Goal: Communication & Community: Answer question/provide support

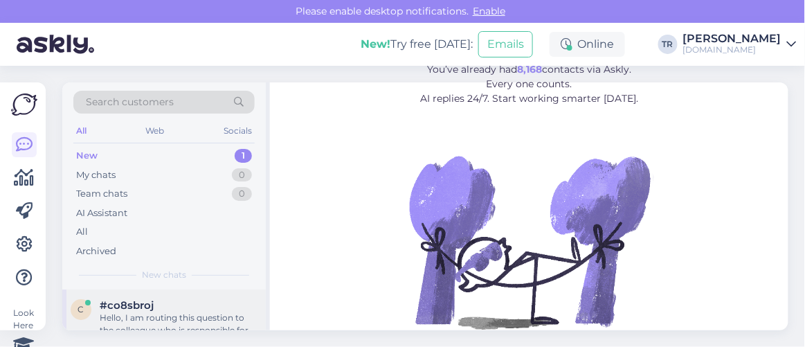
click at [193, 305] on div "#co8sbroj" at bounding box center [179, 305] width 158 height 12
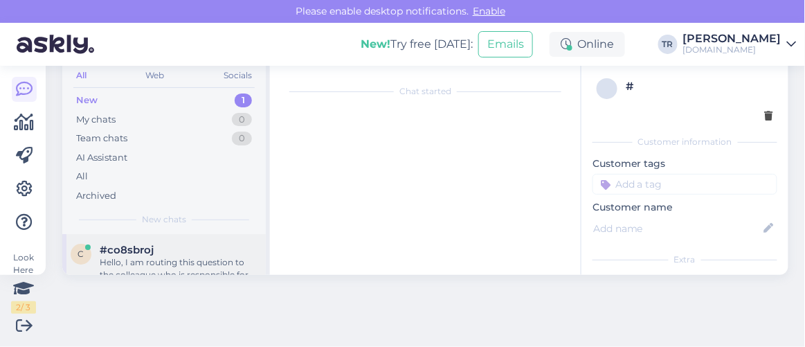
scroll to position [141, 0]
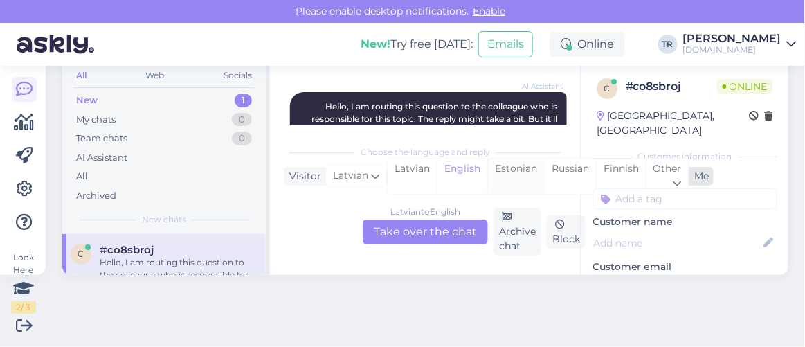
click at [517, 177] on div "Estonian" at bounding box center [515, 176] width 57 height 35
click at [442, 239] on div "[DEMOGRAPHIC_DATA] to Estonian Take over the chat" at bounding box center [425, 231] width 125 height 25
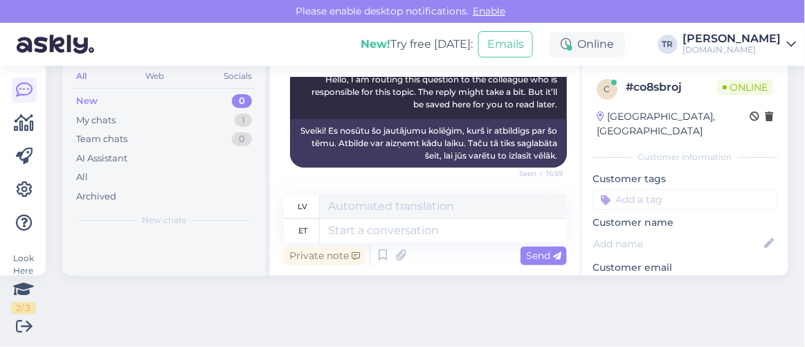
scroll to position [0, 0]
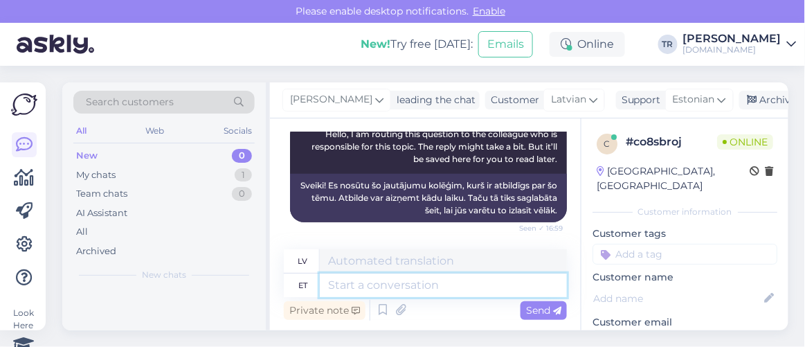
click at [459, 279] on textarea at bounding box center [443, 286] width 247 height 24
type textarea "Tere. K"
type textarea "Sveiki."
type textarea "Tere. Kuidas sa"
type textarea "Sveiki. Kā tev klājas?"
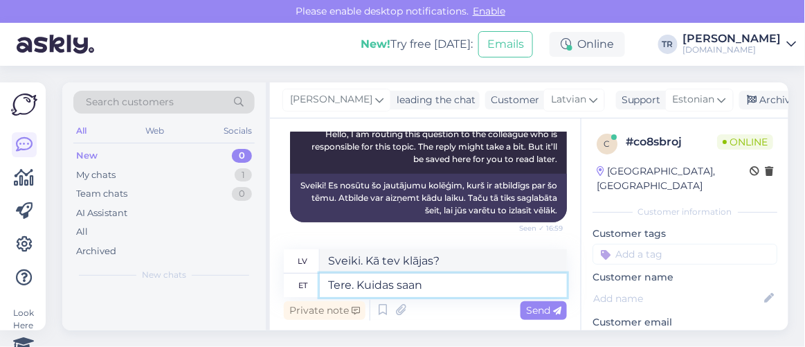
type textarea "Tere. Kuidas saan a"
type textarea "Sveiki. Kā es varu?"
type textarea "Tere. Kuidas saan abiks oll"
type textarea "Sveiki. Kā es varu palīdzēt?"
type textarea "Tere. Kuidas saan abiks olla?"
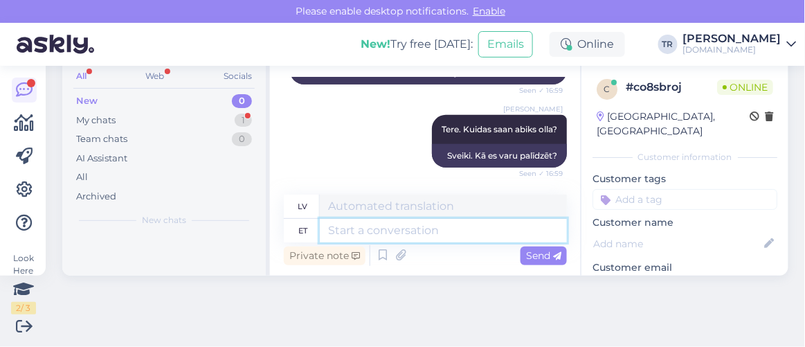
scroll to position [55, 0]
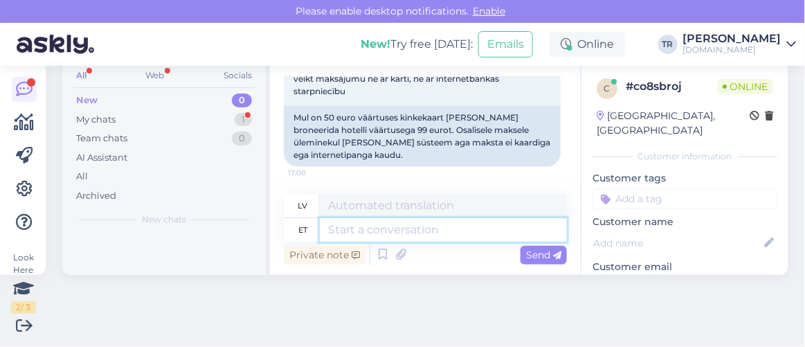
click at [434, 219] on textarea at bounding box center [443, 230] width 247 height 24
type textarea "üks h"
type textarea "viens"
type textarea "üks hetk pa"
type textarea "vienu brīdi"
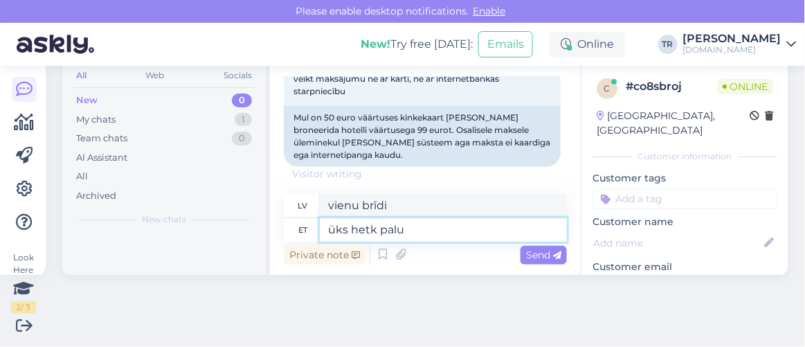
type textarea "üks hetk palun"
type textarea "Lūdzu, uz mirkli"
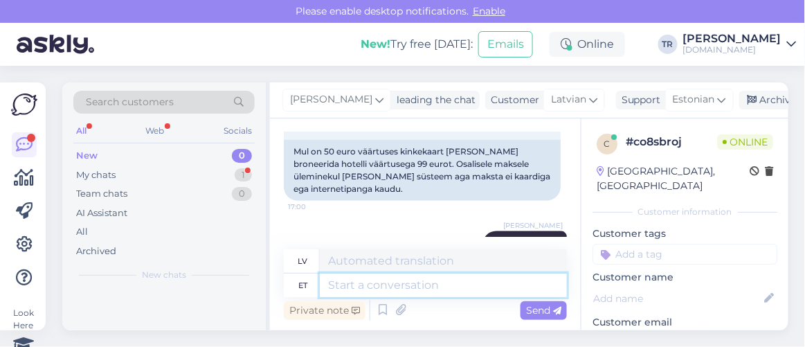
scroll to position [450, 0]
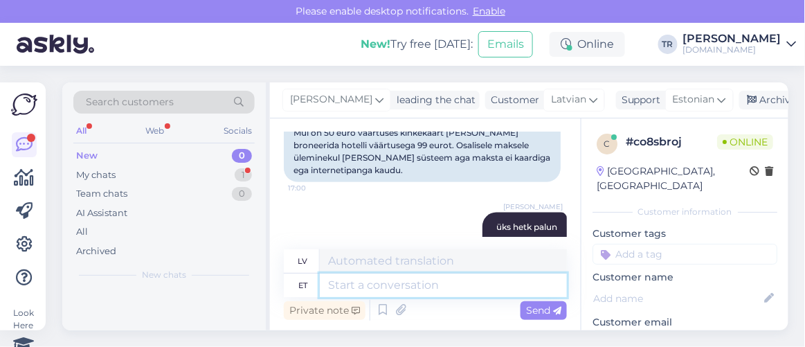
click at [438, 278] on textarea at bounding box center [443, 286] width 247 height 24
type textarea "Kui k"
type textarea "Ja"
type textarea "Kui kinkekaart ei"
type textarea "Ja dāvanu karte"
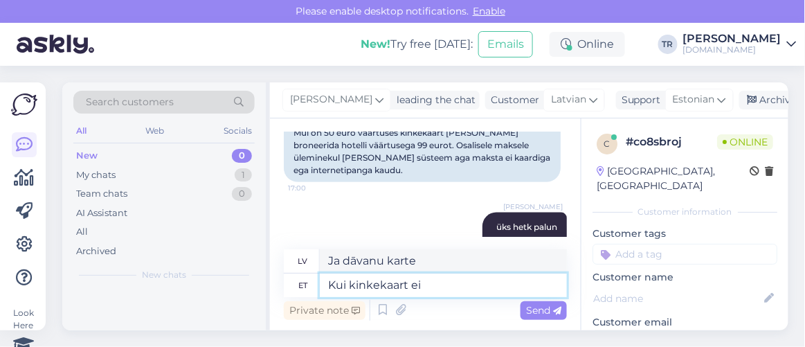
type textarea "Kui kinkekaart ei k"
type textarea "Ja dāvanu karte nav"
type textarea "Kui kinkekaart ei kata k"
type textarea "Ja dāvanu karte nesedz"
type textarea "Kui kinkekaart ei kata kogu br"
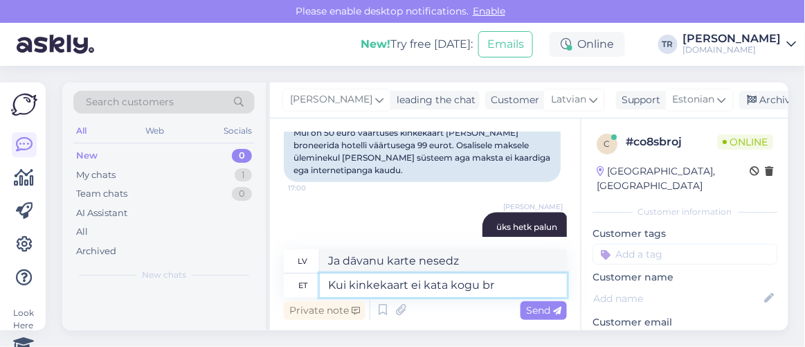
type textarea "Ja dāvanu karte nesedz visu summu"
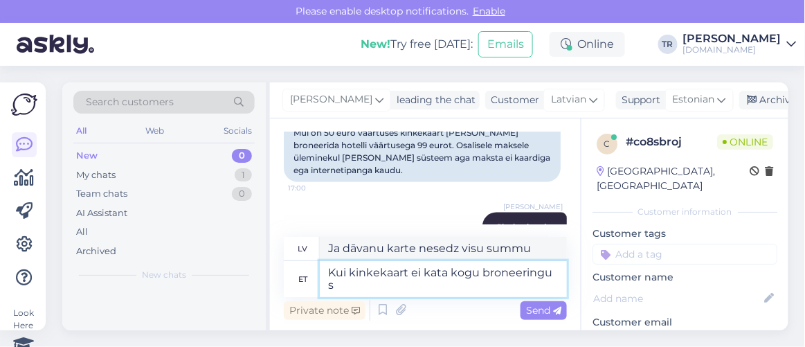
type textarea "Kui kinkekaart ei kata kogu broneeringu su"
type textarea "Ja dāvanu karte nesedz visu rezervāciju"
type textarea "Kui kinkekaart ei kata kogu broneeringu summa, si"
type textarea "Ja dāvanu karte nesedz visu rezervācijas summu,"
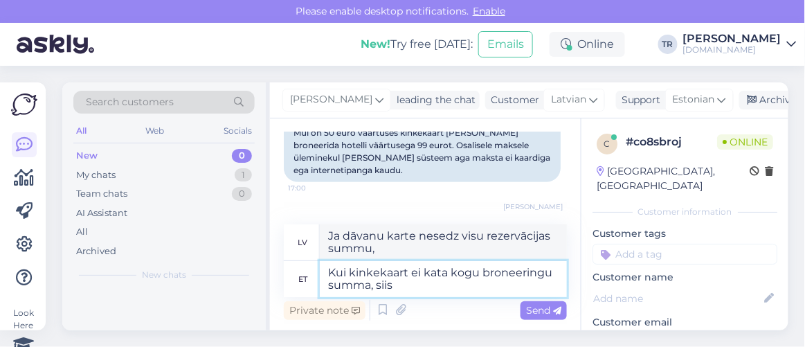
type textarea "Kui kinkekaart ei kata kogu broneeringu summa, siis"
type textarea "Ja dāvanu karte nesedz visu rezervācijas summu, tad"
type textarea "Kui kinkekaart ei kata kogu broneeringu summa, siis ülejäänud osa"
type textarea "Ja dāvanu karte nesedz visu rezervācijas summu, atlikušā summa"
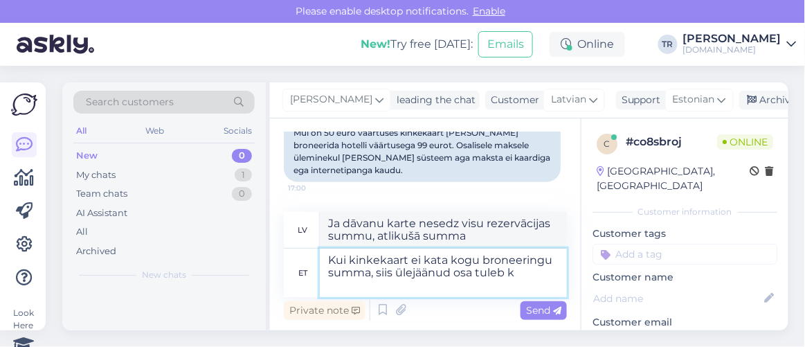
type textarea "Kui kinkekaart ei kata kogu broneeringu summa, siis ülejäänud osa tuleb ko"
type textarea "Ja dāvanu karte nesedz visu rezervācijas summu, atlikušā summa tiks atmaksāta."
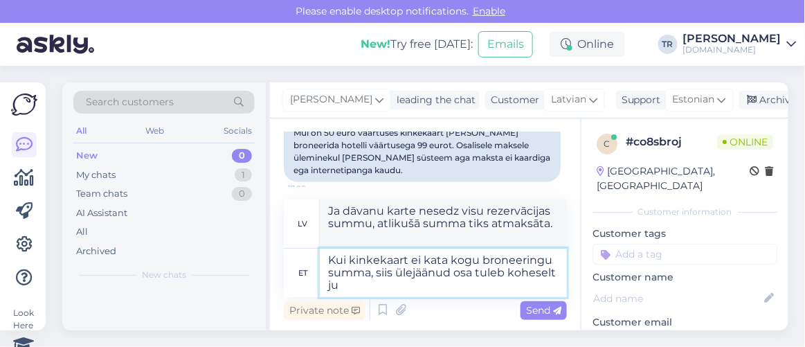
type textarea "Kui kinkekaart ei kata kogu broneeringu summa, siis ülejäänud osa tuleb kohesel…"
type textarea "Ja dāvanu karte nesedz visu rezervācijas summu, atlikušā summa tiks nekavējotie…"
type textarea "Kui kinkekaart ei kata kogu broneeringu summa, siis ülejäänud osa tuleb kohesel…"
type textarea "Ja dāvanu karte nesedz visu rezervācijas summu, atlikusī summa tiks pievienota …"
type textarea "Kui kinkekaart ei kata kogu broneeringu summa, siis ülejäänud osa tuleb kohesel…"
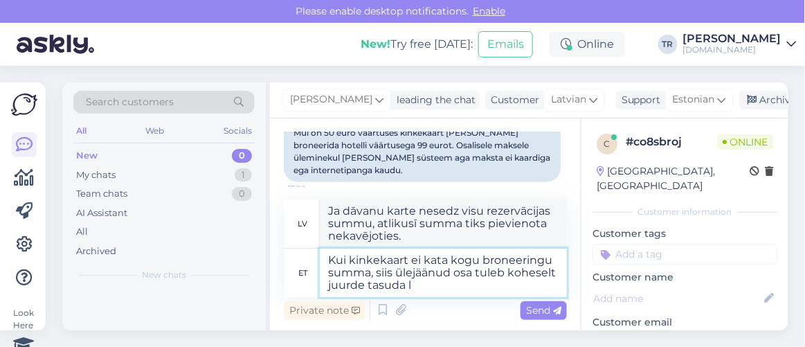
type textarea "Ja dāvanu karte nesedz visu rezervācijas summu, atlikusī summa ir jāmaksā nekav…"
type textarea "Kui kinkekaart ei kata kogu broneeringu summa, siis ülejäänud osa tuleb kohesel…"
type textarea "Ja dāvanu karte nesedz visu rezervācijas summu, atlikusī summa ir jāmaksā nekav…"
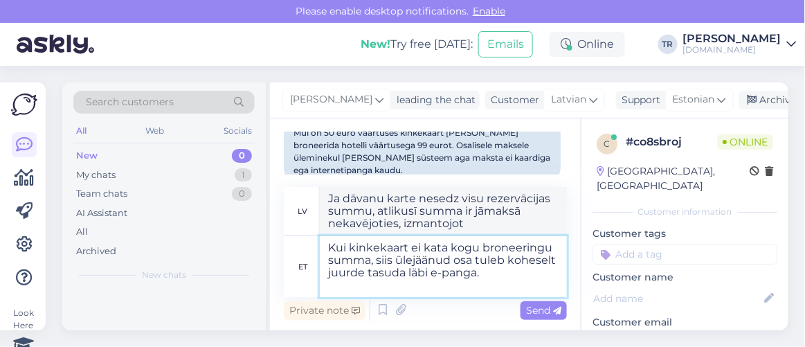
type textarea "Kui kinkekaart ei kata kogu broneeringu summa, siis ülejäänud osa tuleb kohesel…"
type textarea "Ja dāvanu karte nesedz visu rezervācijas summu, atlikušā summa ir jāmaksā nekav…"
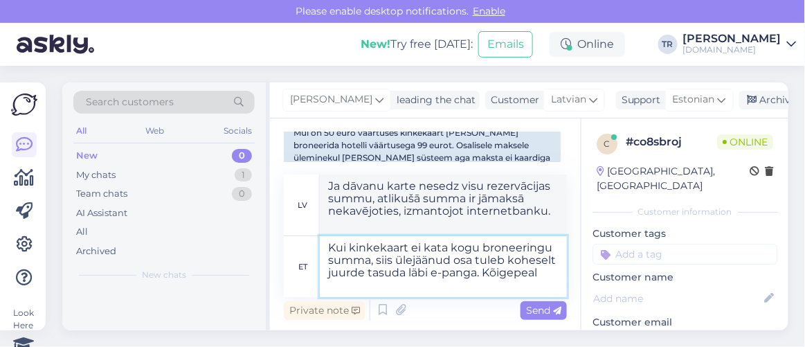
type textarea "Kui kinkekaart ei kata kogu broneeringu summa, siis ülejäänud osa tuleb kohesel…"
type textarea "Ja dāvanu karte nesedz visu rezervācijas summu, atlikušā summa ir jāapmaksā nek…"
type textarea "Kui kinkekaart ei kata kogu broneeringu summa, siis ülejäänud osa tuleb kohesel…"
type textarea "Ja dāvanu karte nesedz visu rezervācijas summu, atlikušā summa ir jāapmaksā nek…"
type textarea "Kui kinkekaart ei kata kogu broneeringu summa, siis ülejäänud osa tuleb kohesel…"
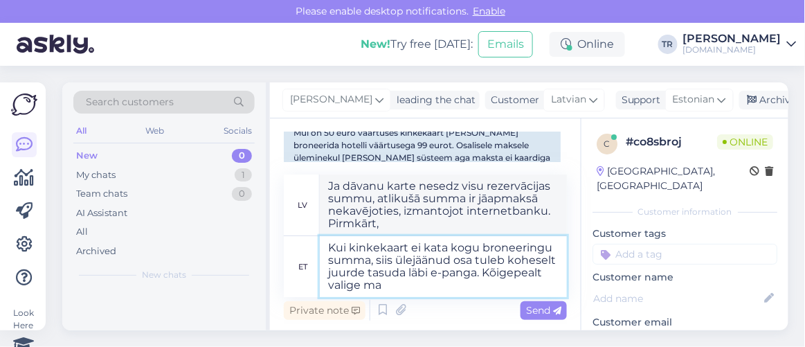
type textarea "Ja dāvanu karte nesedz visu rezervācijas summu, atlikušā summa ir jāapmaksā nek…"
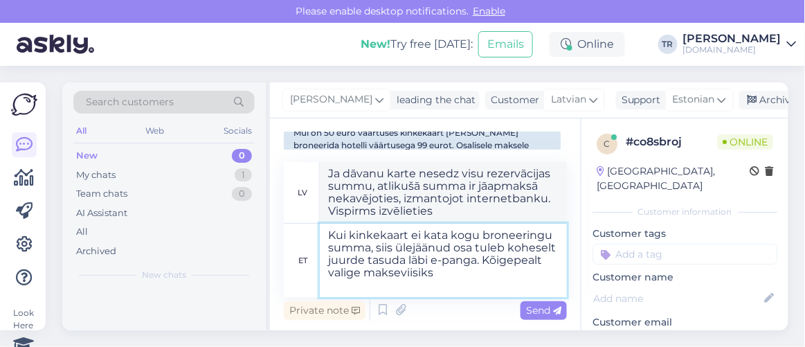
type textarea "Kui kinkekaart ei kata kogu broneeringu summa, siis ülejäänud osa tuleb kohesel…"
type textarea "Ja dāvanu karte nesedz visu rezervācijas summu, atlikušā summa ir jāapmaksā nek…"
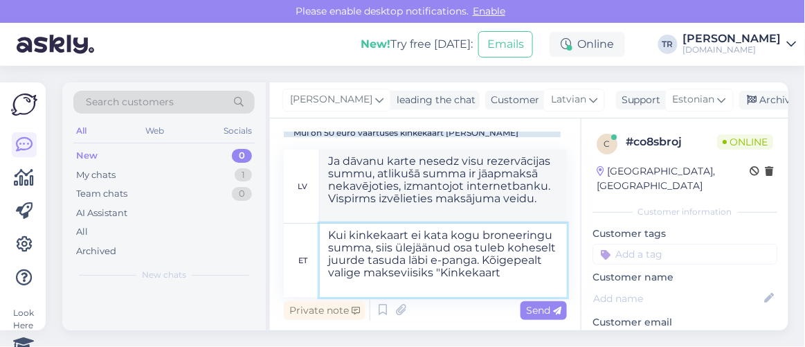
type textarea "Kui kinkekaart ei kata kogu broneeringu summa, siis ülejäänud osa tuleb kohesel…"
type textarea "Ja dāvanu karte nesedz visu rezervācijas summu, atlikušā summa ir jāapmaksā nek…"
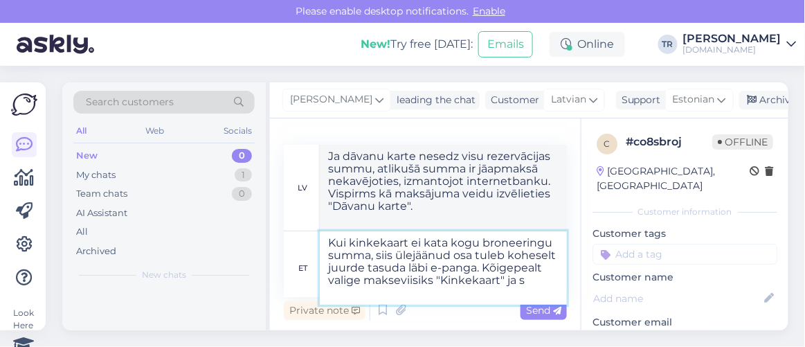
type textarea "Kui kinkekaart ei kata kogu broneeringu summa, siis ülejäänud osa tuleb kohesel…"
type textarea "Ja dāvanu karte nesedz visu rezervācijas summu, atlikušā summa ir jāapmaksā nek…"
type textarea "Kui kinkekaart ei kata kogu broneeringu summa, siis ülejäänud osa tuleb kohesel…"
type textarea "Ja dāvanu karte nesedz visu rezervācijas summu, atlikušā summa ir jāapmaksā nek…"
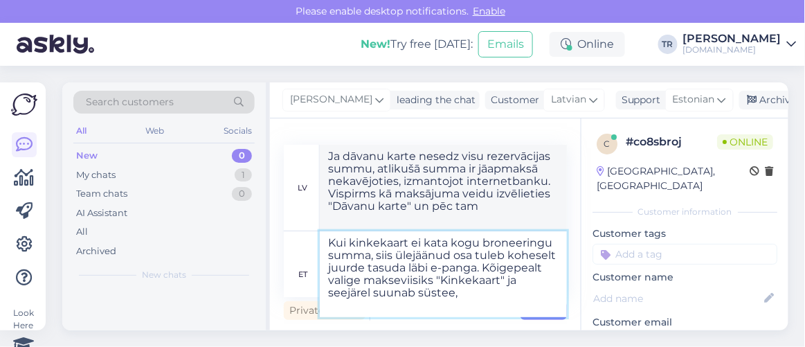
type textarea "Kui kinkekaart ei kata kogu broneeringu summa, siis ülejäänud osa tuleb kohesel…"
type textarea "Ja dāvanu karte nesedz visu rezervācijas summu, atlikušā summa ir jāapmaksā nek…"
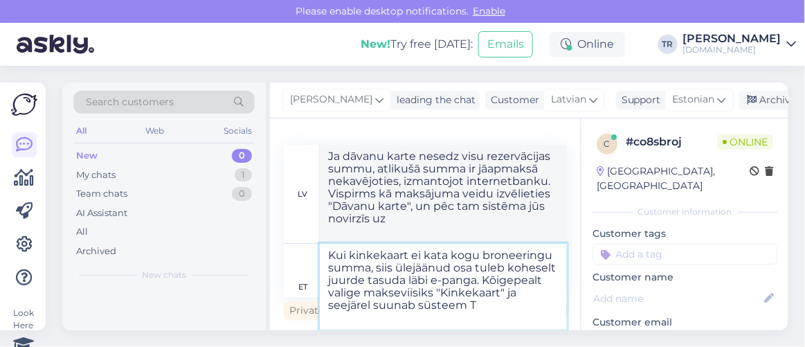
type textarea "Kui kinkekaart ei kata kogu broneeringu summa, siis ülejäänud osa tuleb kohesel…"
type textarea "Ja dāvanu karte nesedz visu rezervācijas summu, atlikušā summa ir jāapmaksā nek…"
type textarea "Kui kinkekaart ei kata kogu broneeringu summa, siis ülejäänud osa tuleb kohesel…"
type textarea "Ja dāvanu karte nesedz visu rezervācijas summu, atlikušā summa ir jāapmaksā nek…"
type textarea "Kui kinkekaart ei kata kogu broneeringu summa, siis ülejäänud osa tuleb kohesel…"
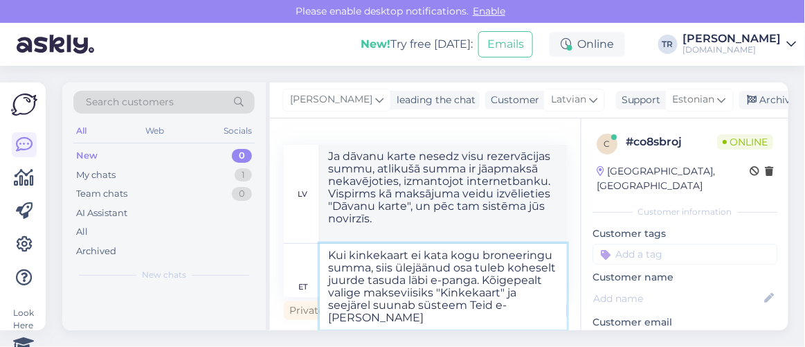
type textarea "Ja dāvanu karte nesedz visu rezervācijas summu, atlikušā summa ir jāapmaksā nek…"
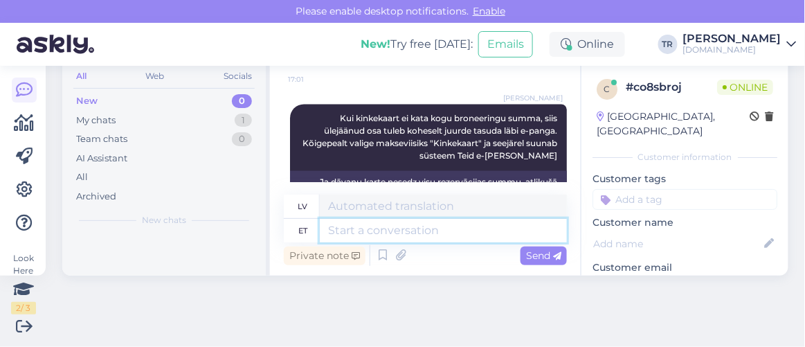
scroll to position [746, 0]
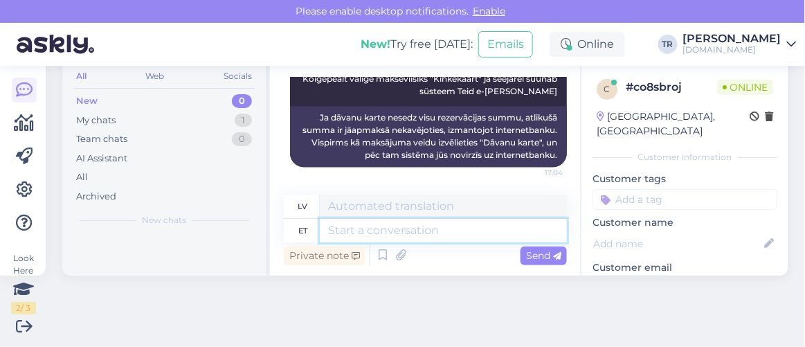
click at [477, 228] on textarea at bounding box center [443, 231] width 247 height 24
type textarea "Kas"
type textarea "Ir"
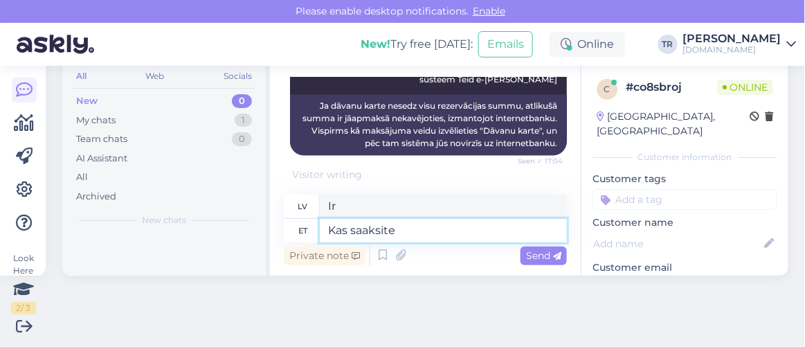
type textarea "Kas saaksite p"
type textarea "Vai jūs varētu"
type textarea "Kas saaksite palun t"
type textarea "Vai jūs, lūdzu, varētu"
type textarea "Kas saaksite palun täpsustada, m"
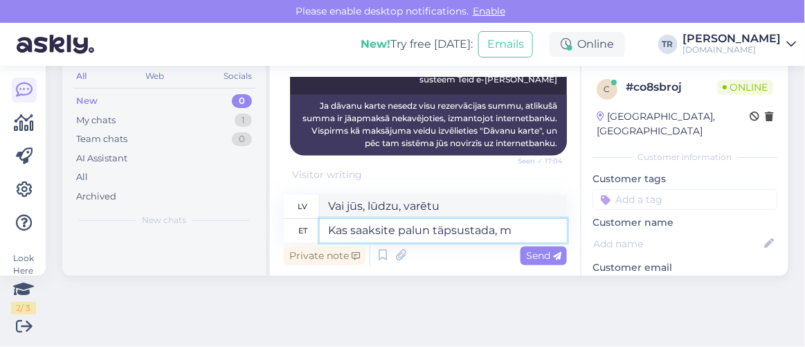
type textarea "Vai jūs, lūdzu, varētu paskaidrot,"
type textarea "Kas saaksite palun täpsustada, mils"
type textarea "Vai jūs, lūdzu, varētu precizēt, kad?"
type textarea "Kas saaksite palun täpsustada, miks t"
type textarea "Vai jūs, lūdzu, varētu paskaidrot, kāpēc?"
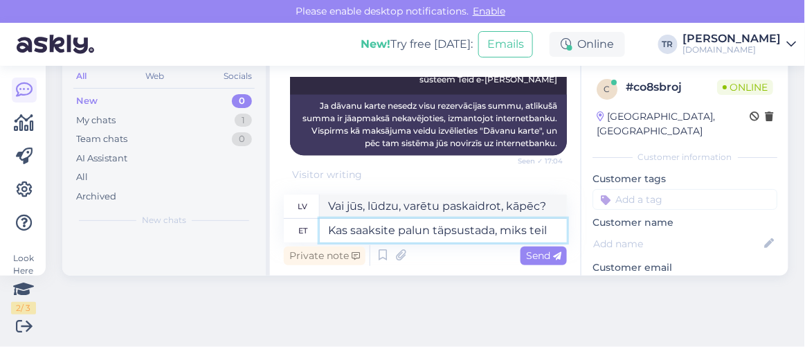
type textarea "Kas saaksite palun täpsustada, miks teil e"
type textarea "Vai jūs, lūdzu, varētu paskaidrot, kāpēc jums ir"
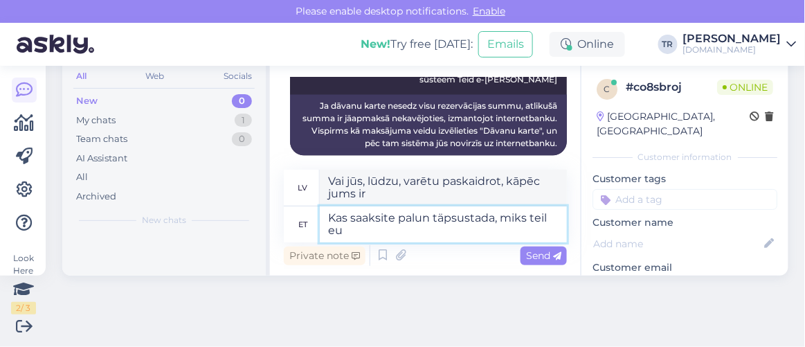
type textarea "Kas saaksite palun täpsustada, miks teil eu"
type textarea "Vai jūs, lūdzu, varētu paskaidrot, kāpēc jums nav"
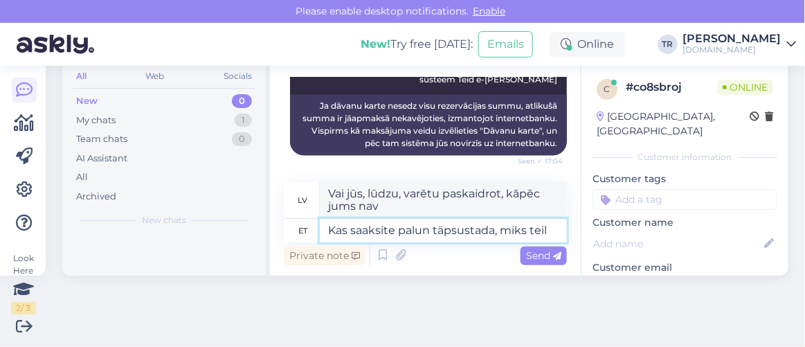
type textarea "Kas saaksite palun täpsustada, miks teil"
type textarea "Vai jūs, lūdzu, varētu paskaidrot, kāpēc jums ir"
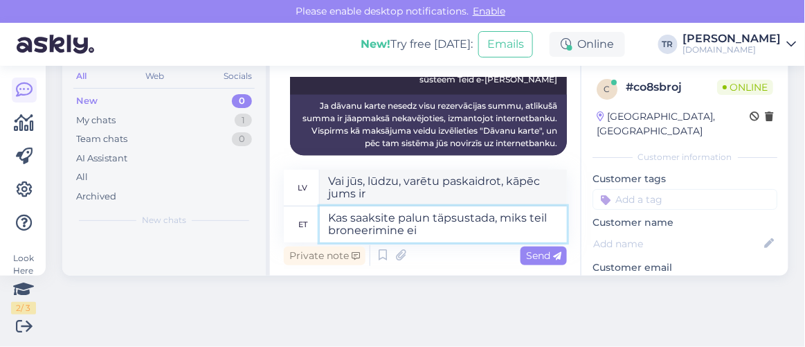
type textarea "Kas saaksite palun täpsustada, miks teil broneerimine ei"
type textarea "Vai varētu, lūdzu, paskaidrot, kāpēc jums ir rezervācija?"
type textarea "Kas saaksite palun täpsustada, miks teil broneerimine ei õ"
type textarea "Vai varētu, lūdzu, paskaidrot, kāpēc rezervāciju nesaņemat?"
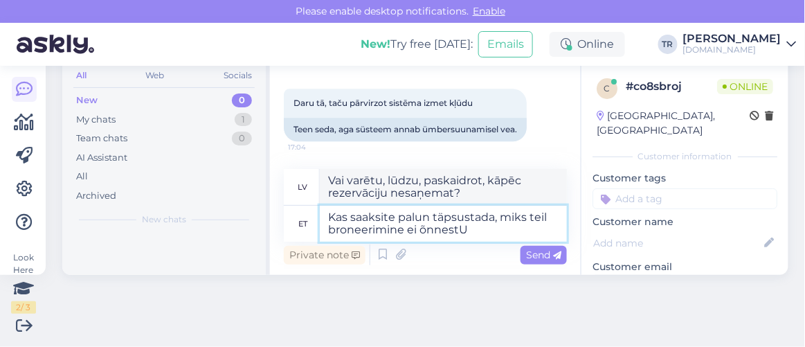
type textarea "Kas saaksite palun täpsustada, miks teil broneerimine ei õnnestU?"
type textarea "Vai varētu, lūdzu, paskaidrot, kāpēc nevaru veikt rezervāciju?"
type textarea "Kas saaksite palun täpsustada, miks teil broneerimine ei õnnestu?"
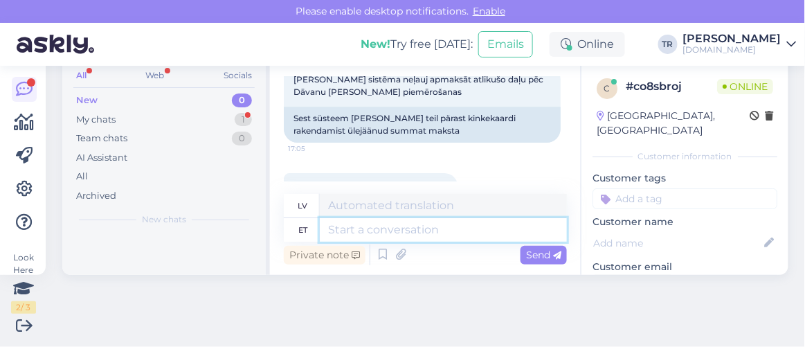
scroll to position [1128, 0]
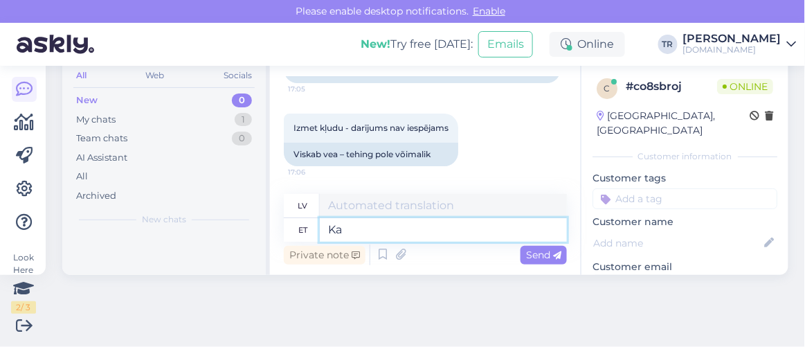
type textarea "Kas"
type textarea "Ir"
type textarea "Kas saaksite pa"
type textarea "Vai jūs varētu"
type textarea "Kas saaksite palun"
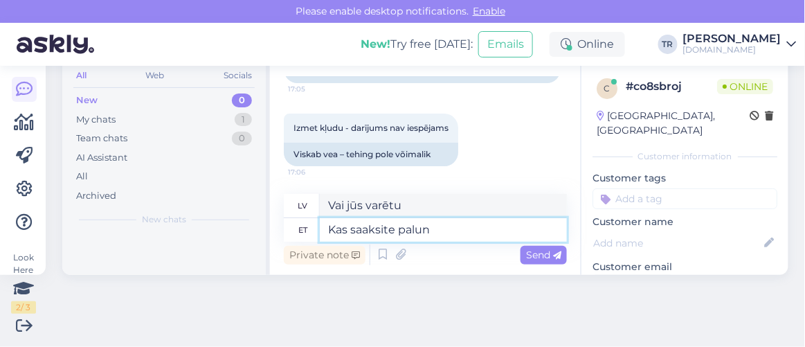
type textarea "Vai jūs, lūdzu, varētu"
type textarea "Kas saaksite palun täpsustada ki"
type textarea "Vai jūs, lūdzu, varētu paskaidrot?"
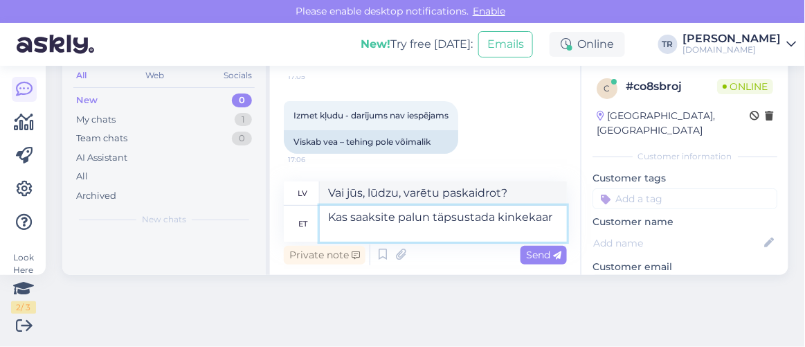
scroll to position [1140, 0]
type textarea "Kas saaksite palun täpsustada kinkekaardi ko"
type textarea "Vai varētu, lūdzu, precizēt dāvanu karti?"
type textarea "Kas saaksite palun täpsustada kinkekaardi koodi?"
type textarea "Vai varētu, lūdzu, norādīt dāvanu kartes kodu?"
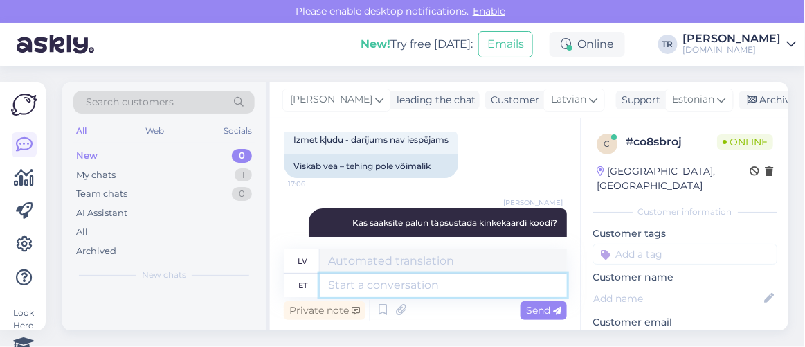
scroll to position [1211, 0]
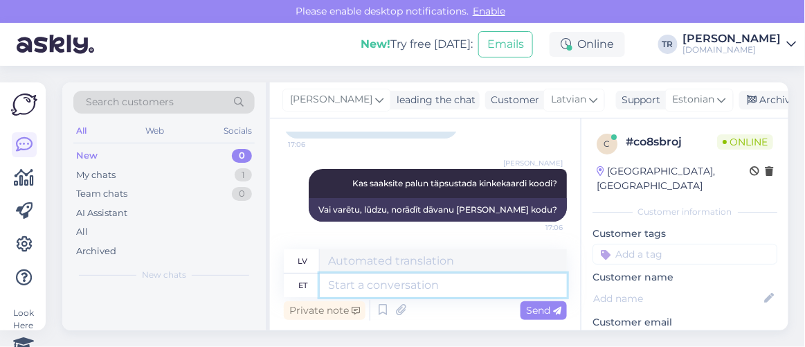
click at [447, 288] on textarea at bounding box center [443, 286] width 247 height 24
drag, startPoint x: 463, startPoint y: 285, endPoint x: 613, endPoint y: 304, distance: 152.2
click at [463, 284] on textarea at bounding box center [443, 286] width 247 height 24
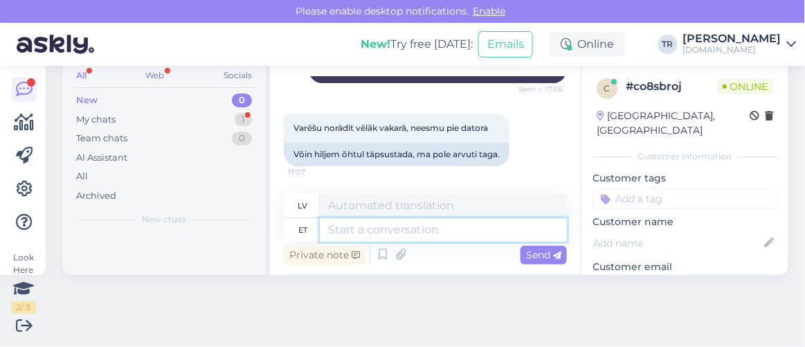
click at [436, 231] on textarea at bounding box center [443, 230] width 247 height 24
type textarea "Täpsustage p"
type textarea "Norādiet"
type textarea "Täpsustage palun. S"
type textarea "Lūdzu, precizējiet."
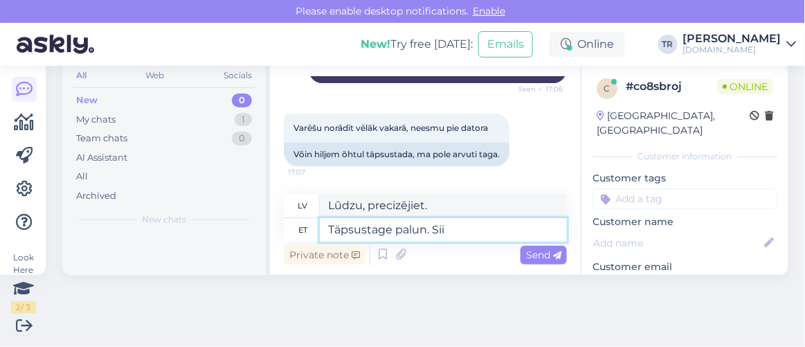
type textarea "Täpsustage palun. Sii"
type textarea "Lūdzu, precizējiet. Šeit"
type textarea "Täpsustage palun. Siis sa"
type textarea "Lūdzu, precizējiet. Tad"
type textarea "Täpsustage palun. Siis saan ko"
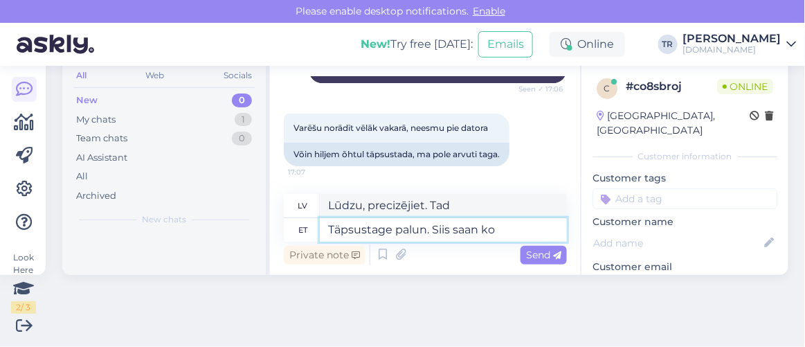
type textarea "Lūdzu, paskaidrojiet. Tad es varēšu"
type textarea "Täpsustage palun. Siis saan koodi"
type textarea "Lūdzu, paskaidrojiet. Tad es varēšu saņemt kodu."
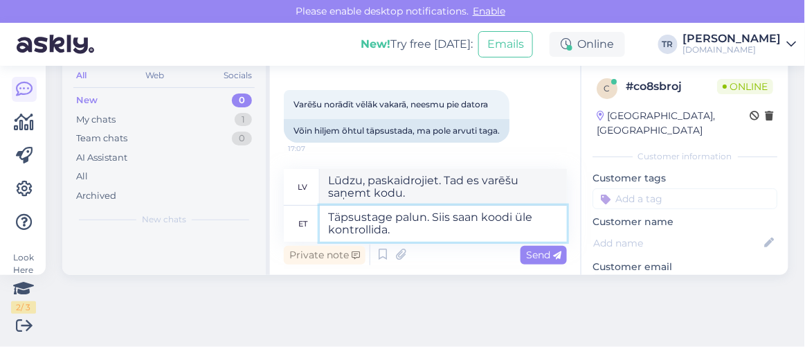
type textarea "Täpsustage palun. Siis saan koodi üle kontrollida."
type textarea "Lūdzu, paskaidrojiet. Tad es varēšu pārbaudīt kodu."
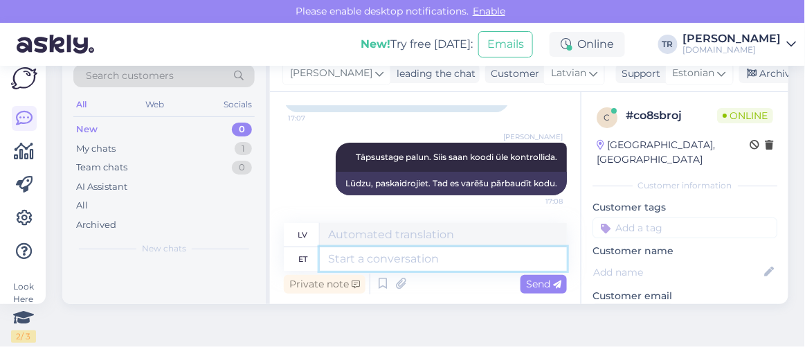
scroll to position [0, 0]
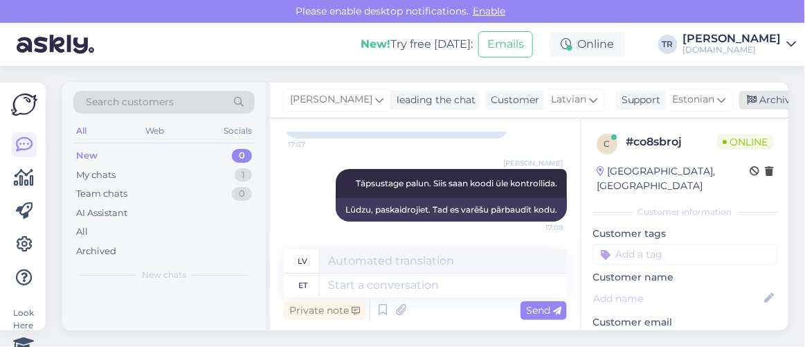
click at [765, 96] on div "Archive chat" at bounding box center [782, 100] width 87 height 19
